Goal: Information Seeking & Learning: Learn about a topic

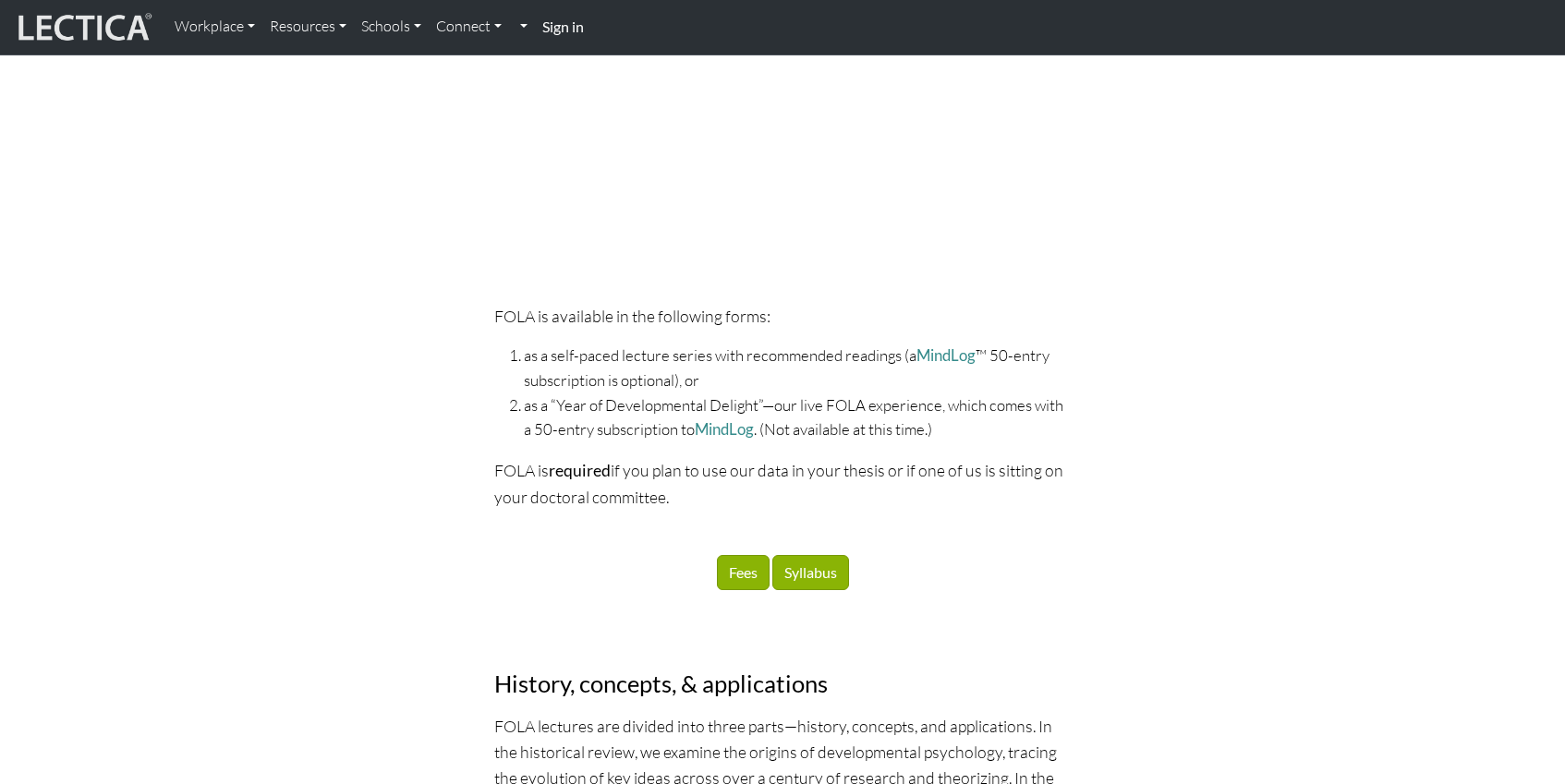
scroll to position [1570, 0]
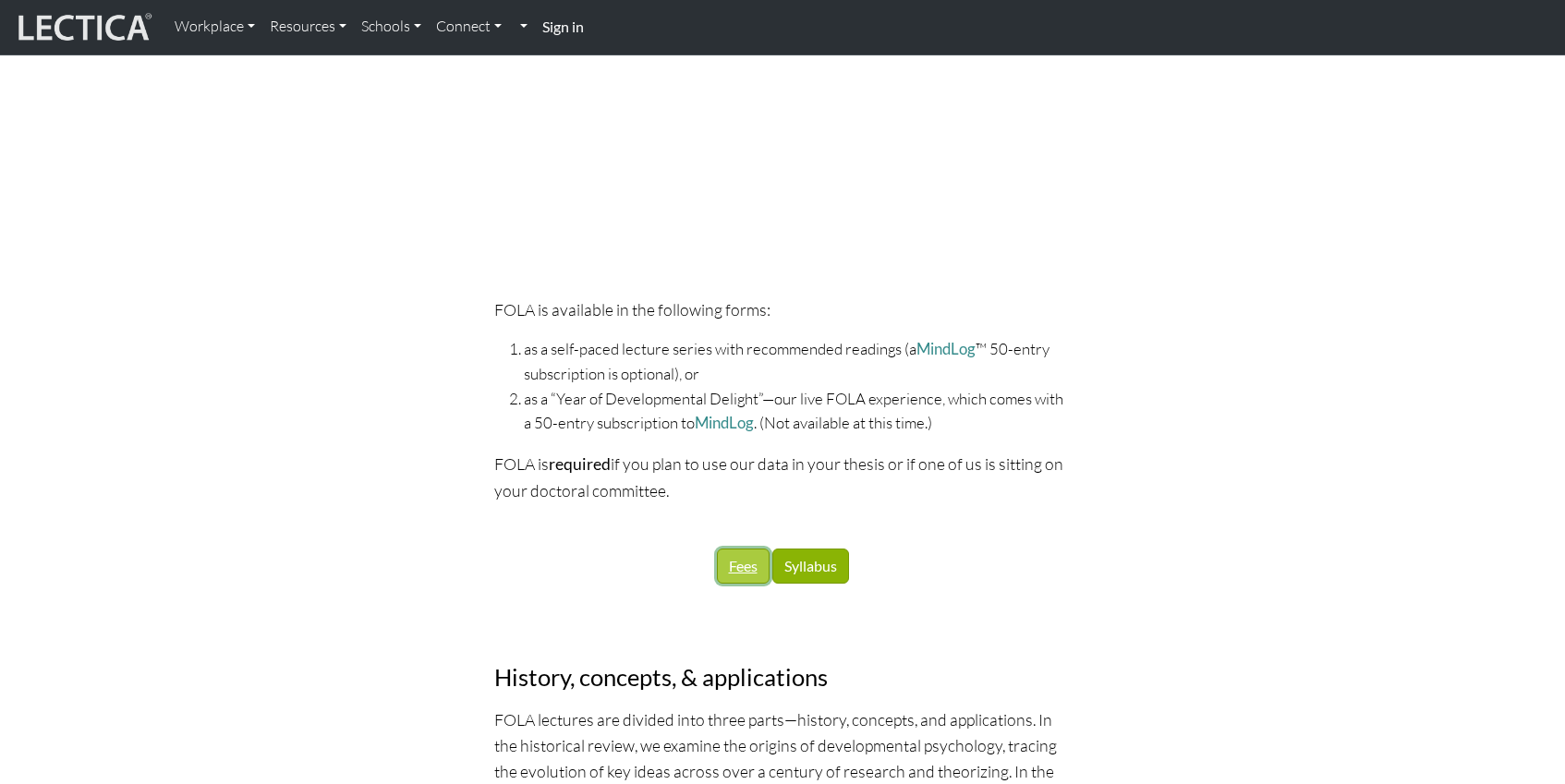
click at [746, 563] on link "Fees" at bounding box center [743, 565] width 52 height 35
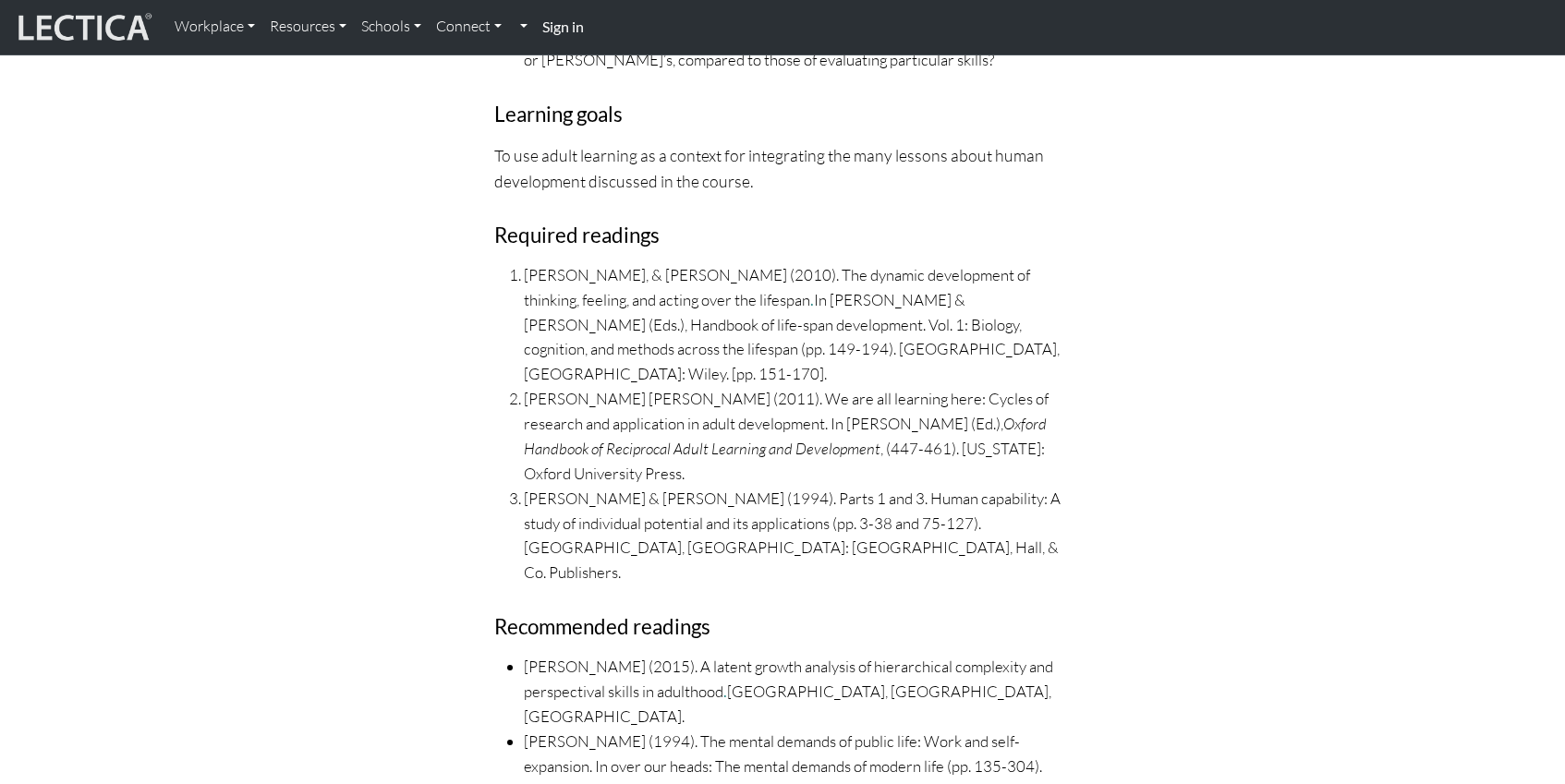
scroll to position [18885, 0]
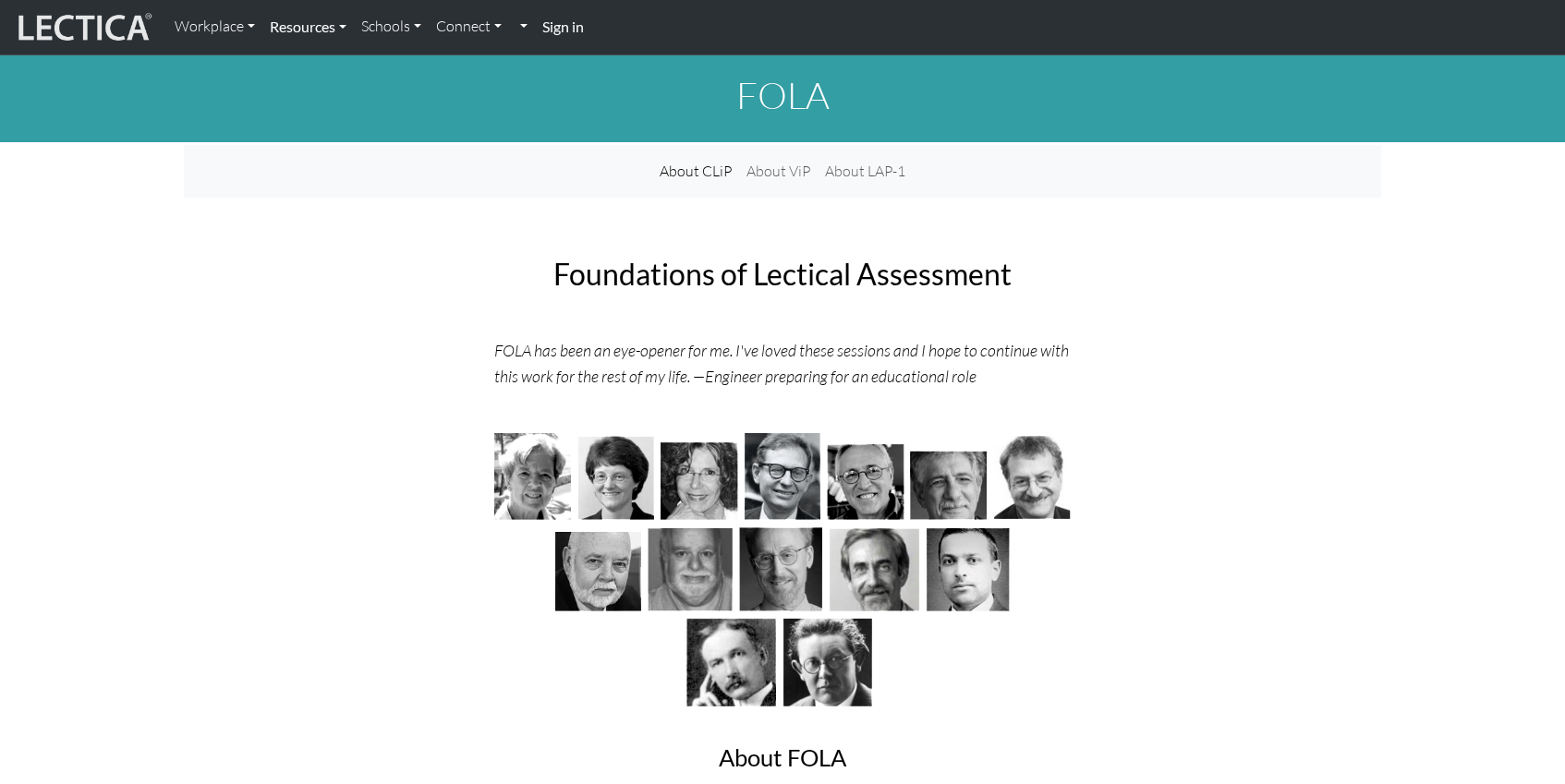
click at [341, 27] on link "Resources" at bounding box center [308, 27] width 91 height 39
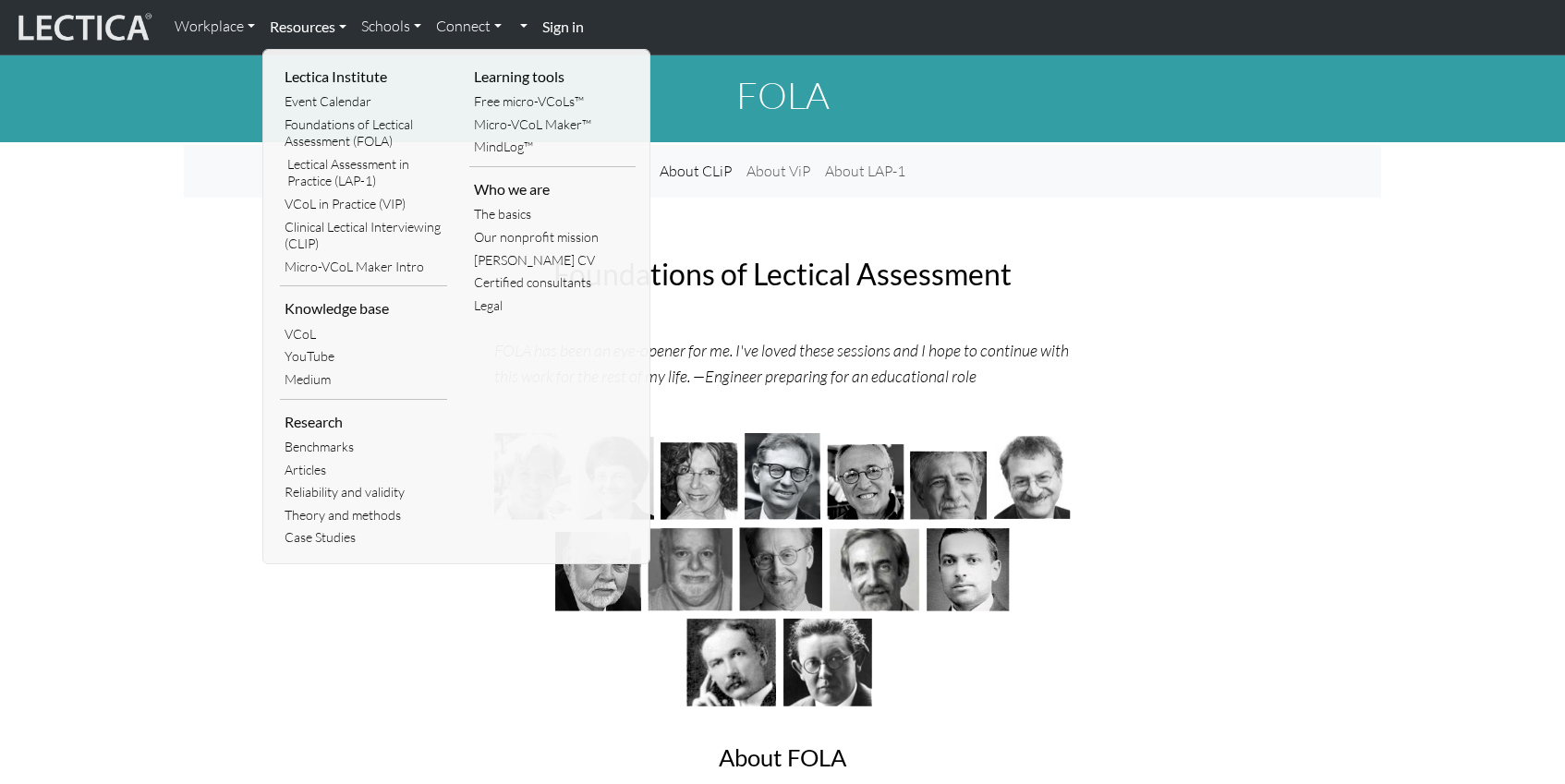
scroll to position [2, 0]
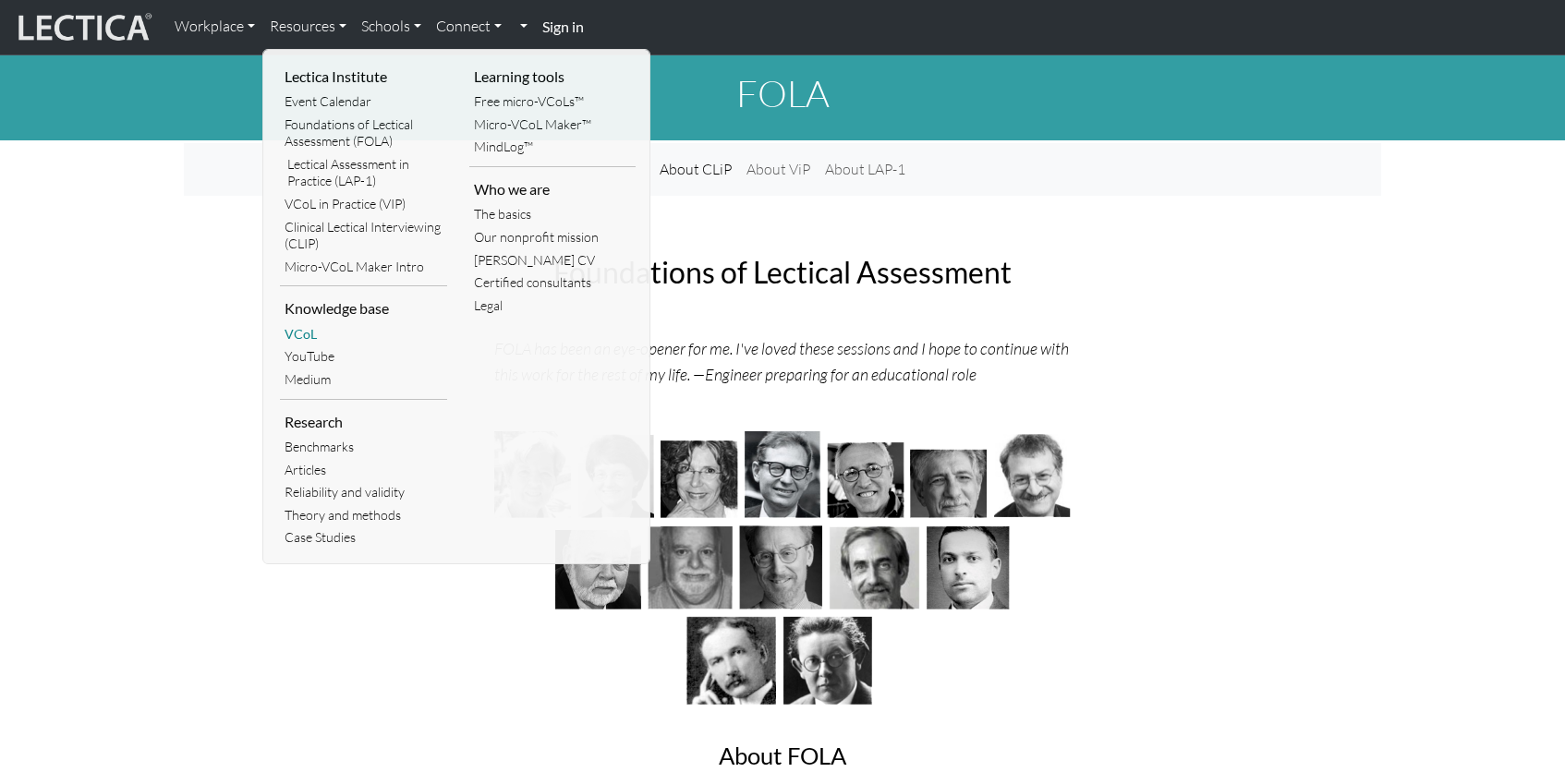
click at [306, 334] on link "VCoL" at bounding box center [363, 335] width 167 height 23
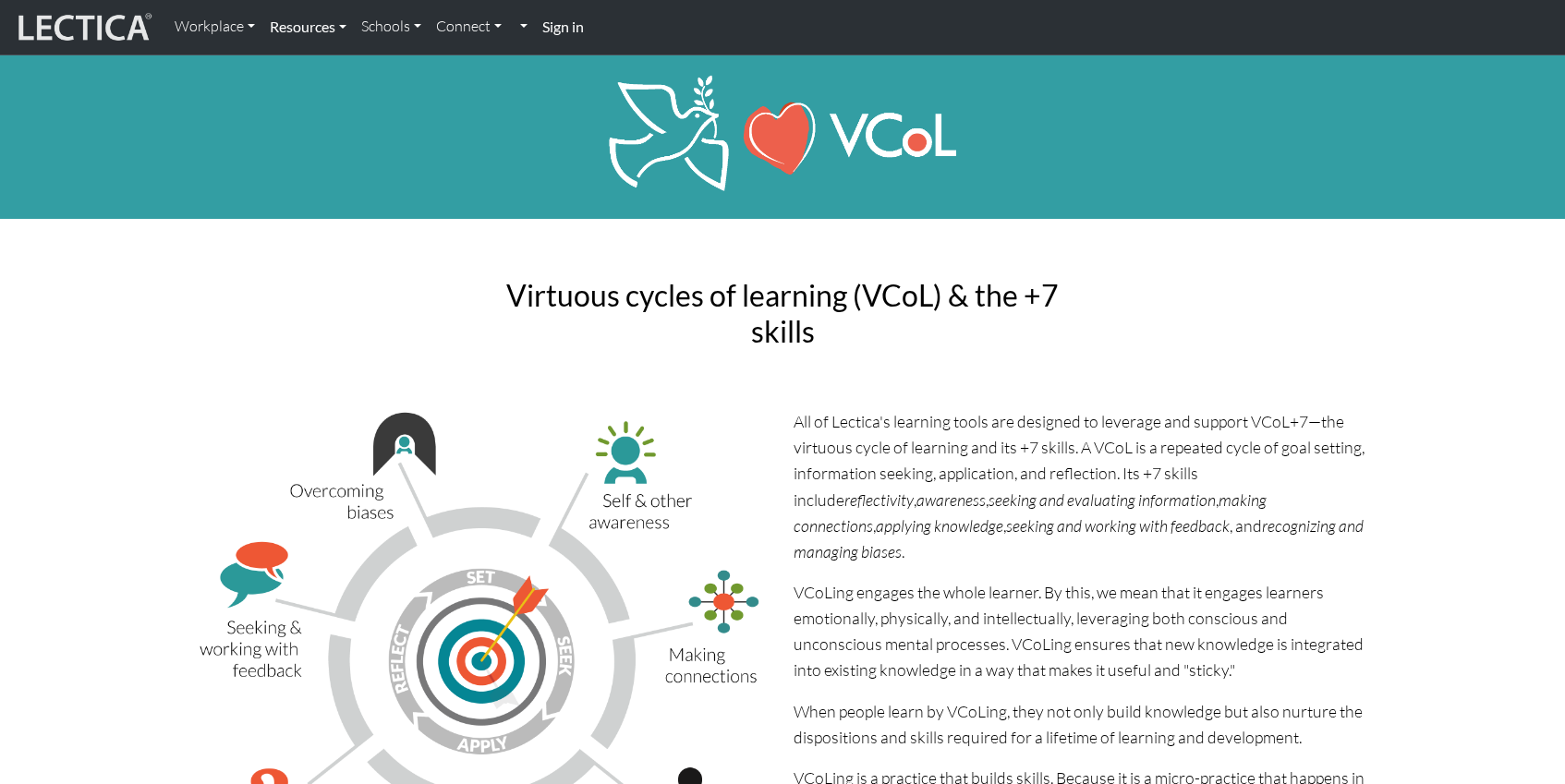
click at [321, 27] on link "Resources" at bounding box center [308, 27] width 91 height 39
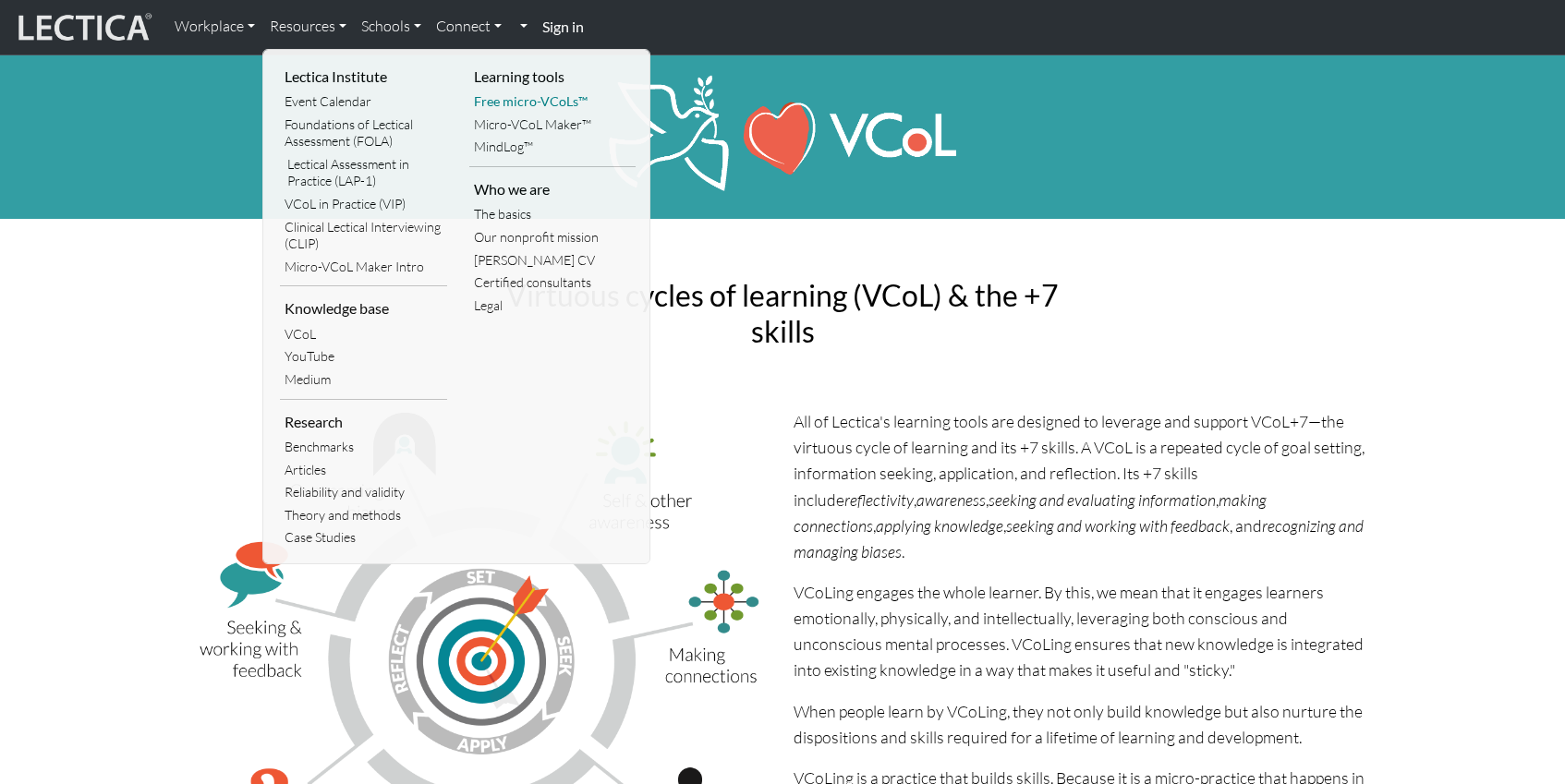
click at [531, 100] on link "Free micro-VCoLs™" at bounding box center [552, 102] width 167 height 23
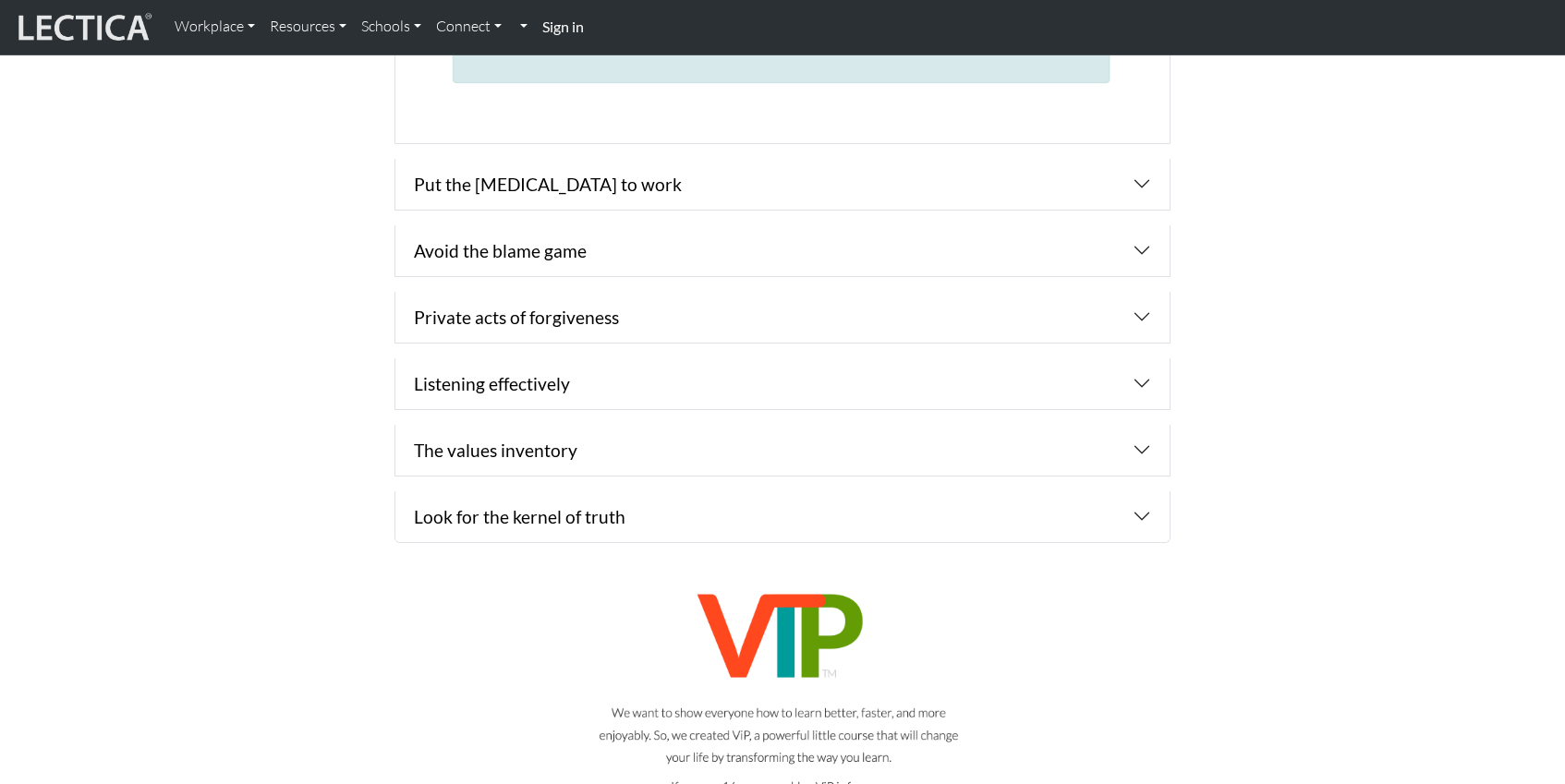
scroll to position [3117, 0]
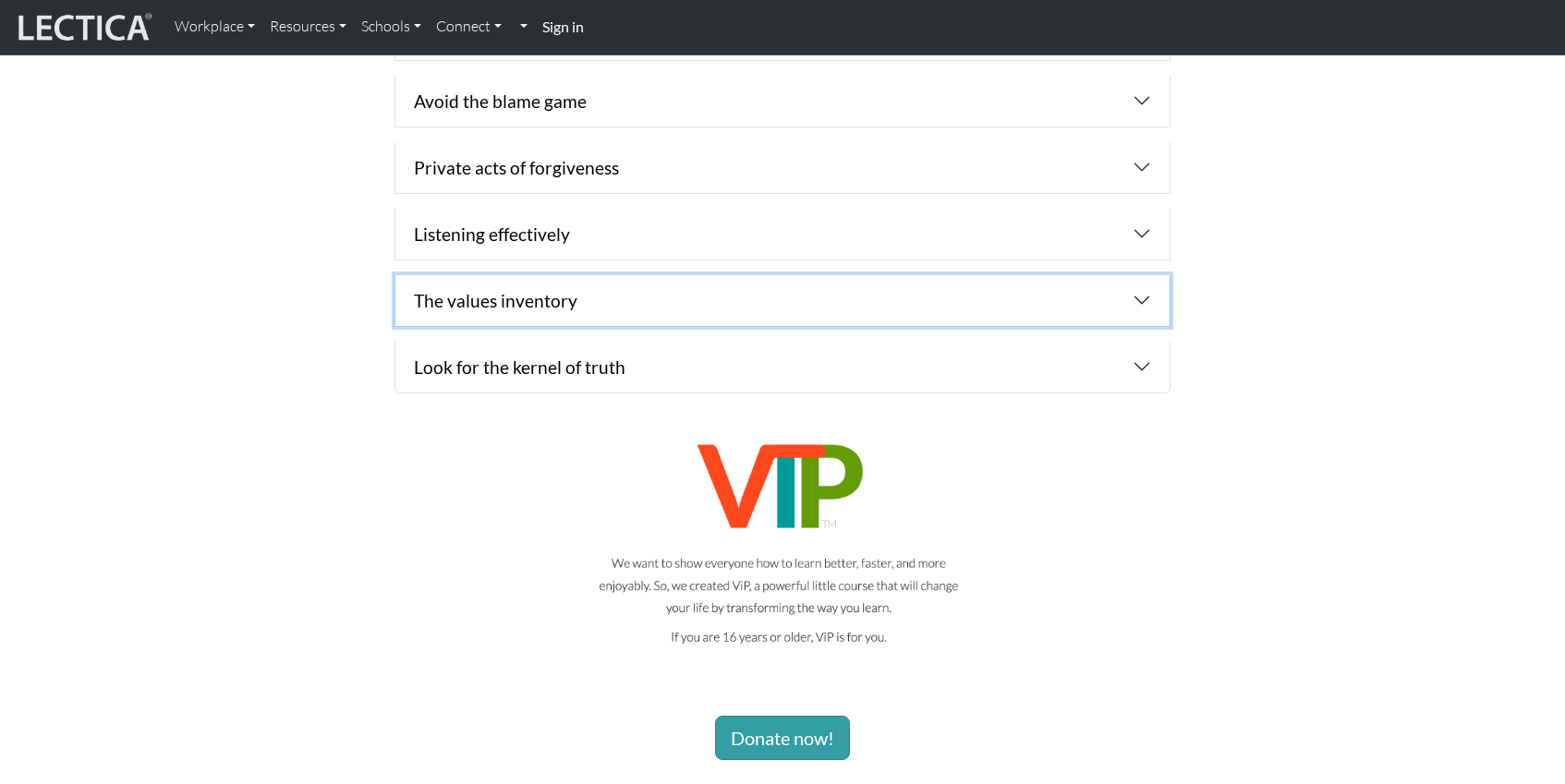
click at [490, 295] on button "button" at bounding box center [782, 299] width 774 height 50
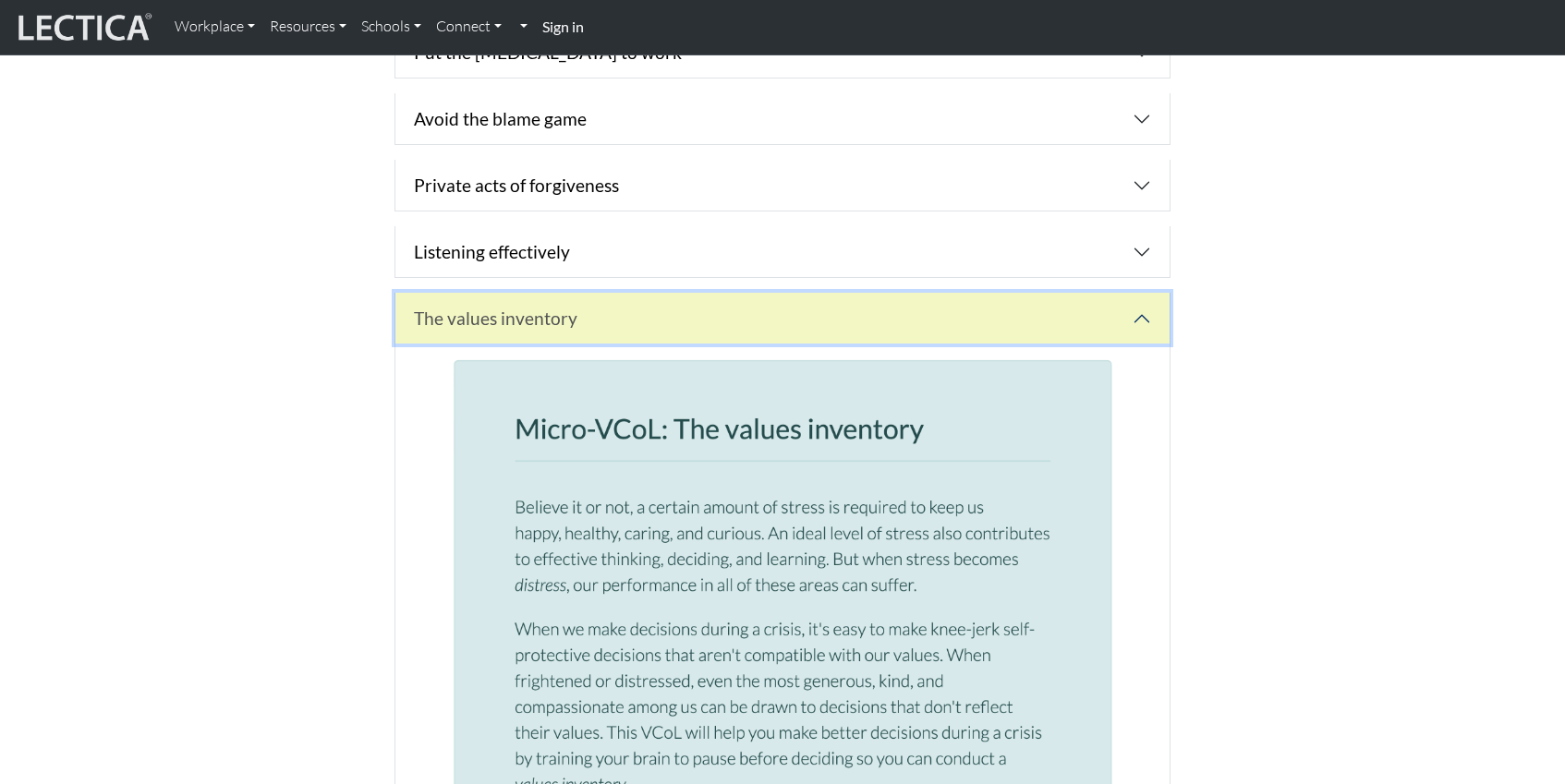
scroll to position [1677, 0]
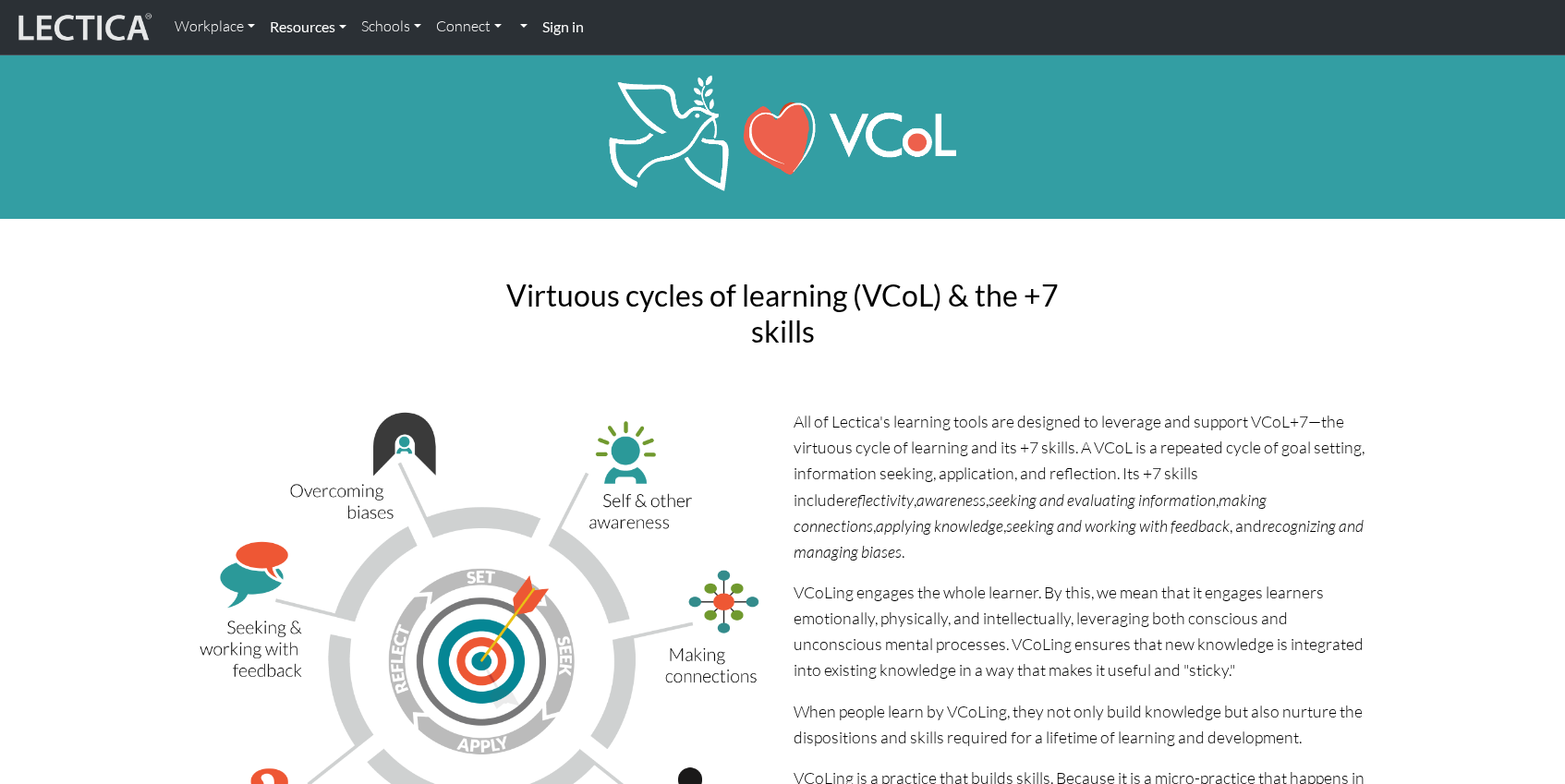
click at [327, 26] on link "Resources" at bounding box center [308, 27] width 91 height 39
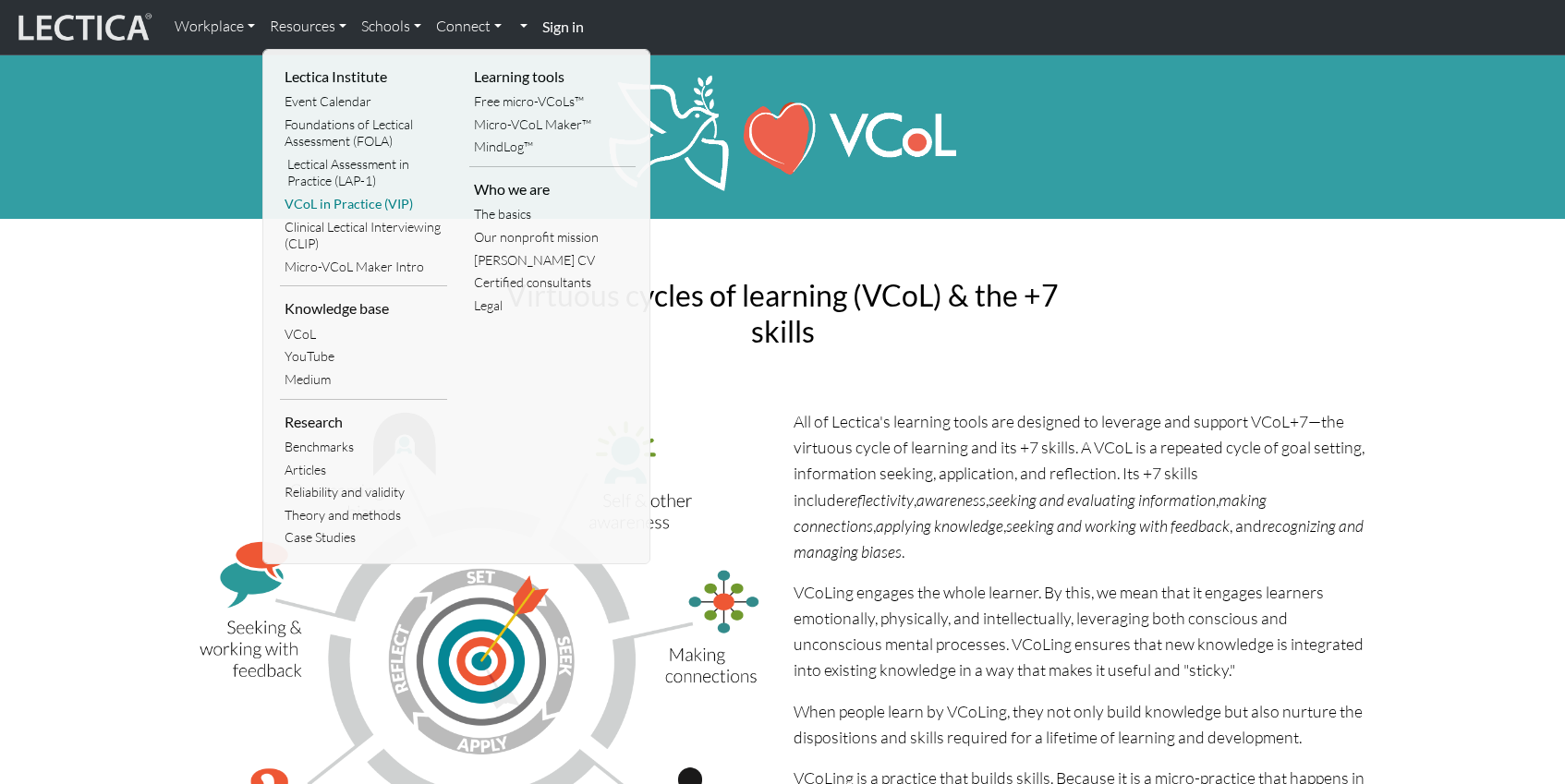
click at [370, 202] on link "VCoL in Practice (VIP)" at bounding box center [363, 204] width 167 height 23
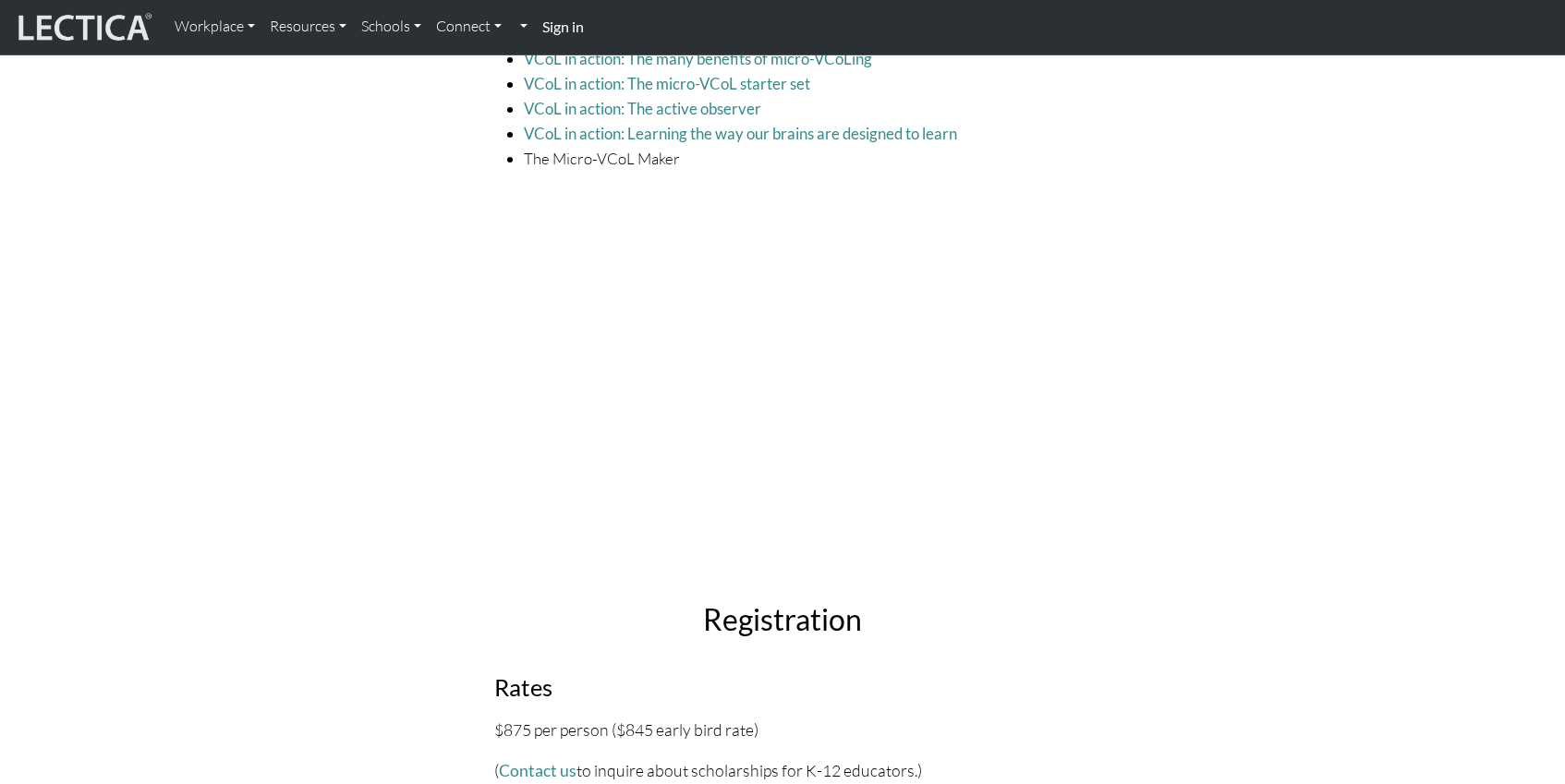
scroll to position [5309, 0]
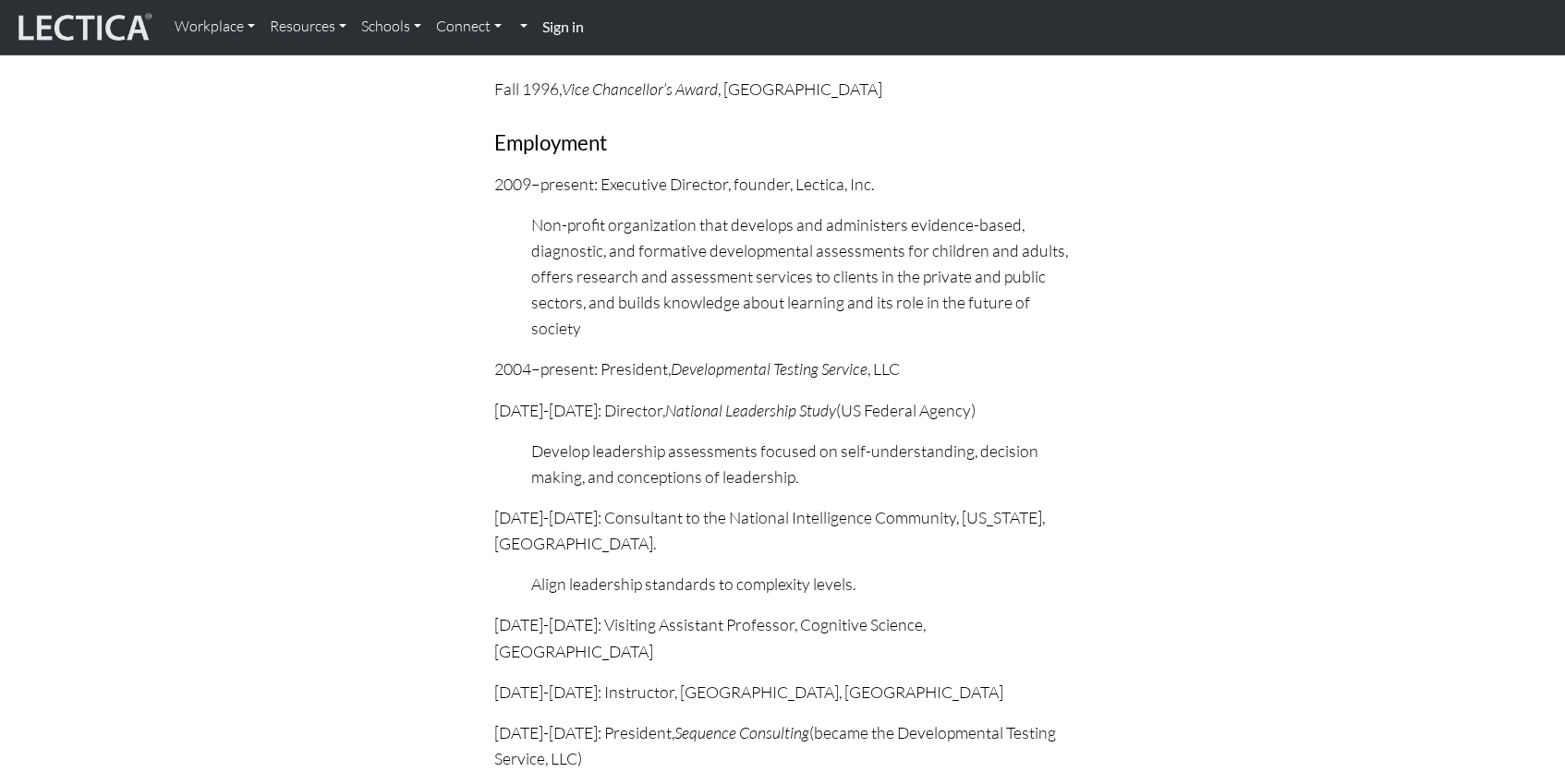
scroll to position [1393, 0]
